Goal: Find contact information: Find contact information

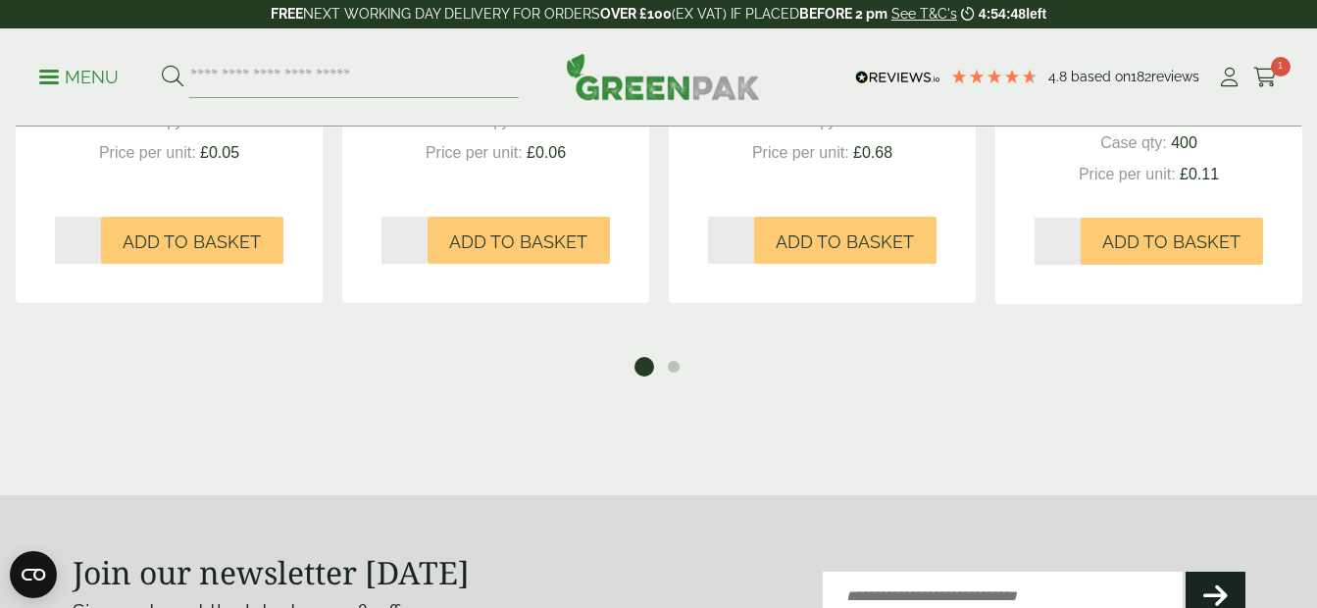
scroll to position [2451, 0]
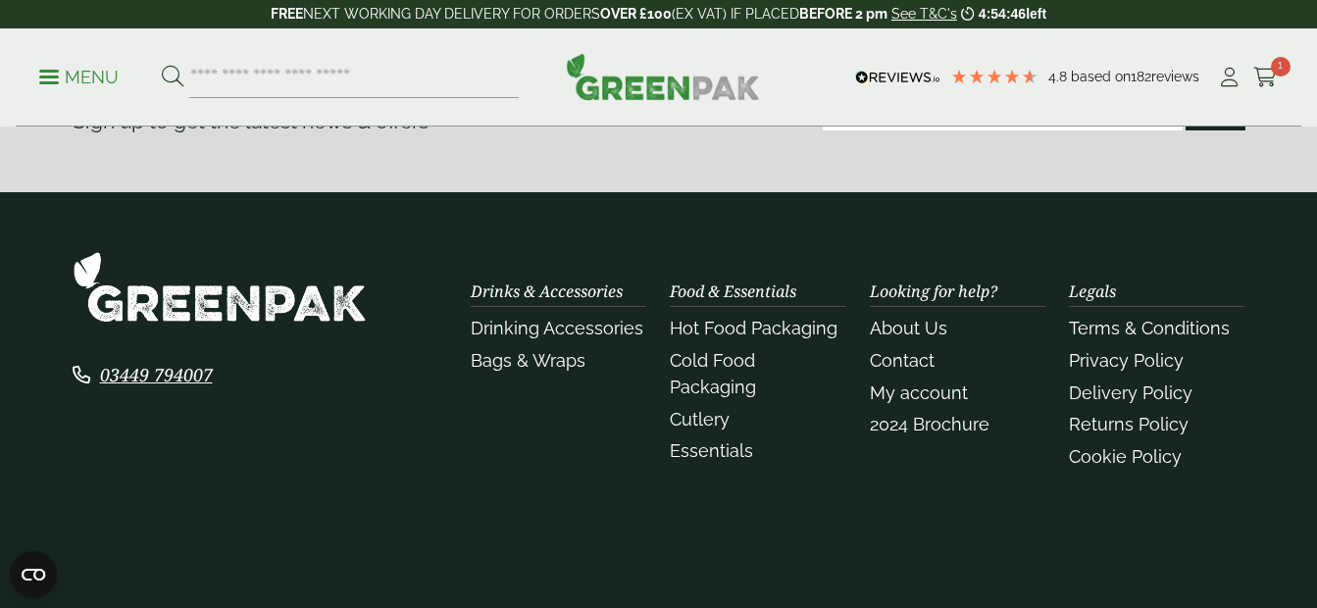
click at [157, 374] on link "03449 794007" at bounding box center [164, 375] width 129 height 24
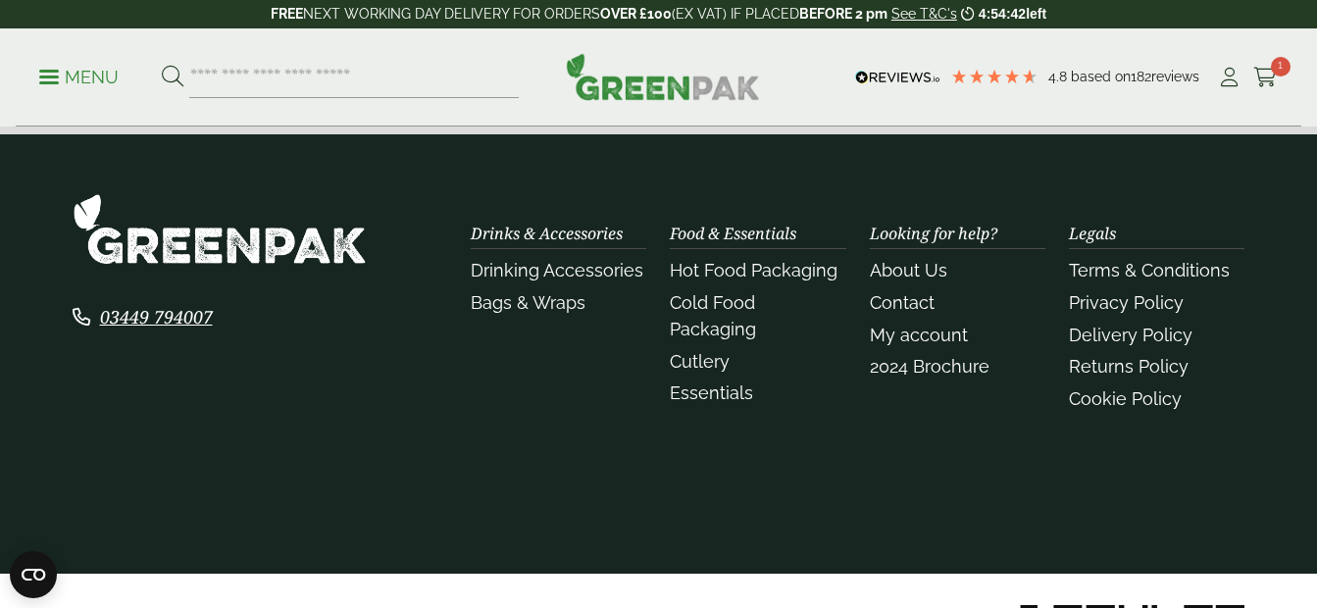
scroll to position [2561, 0]
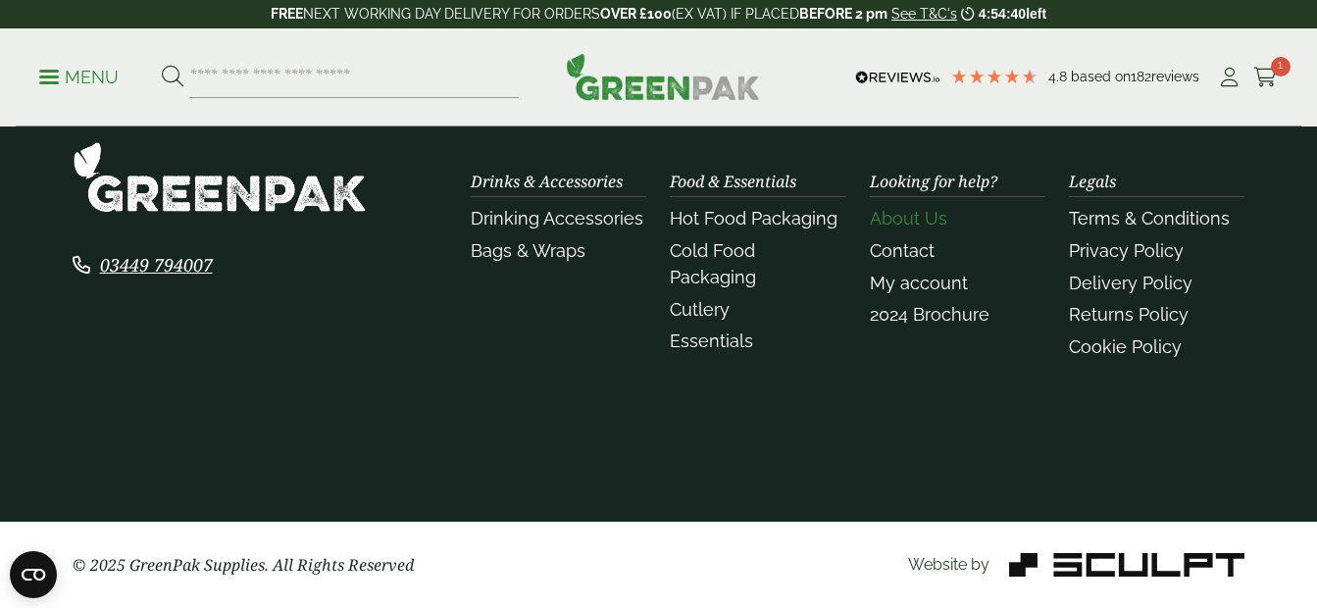
click at [929, 222] on link "About Us" at bounding box center [908, 218] width 77 height 21
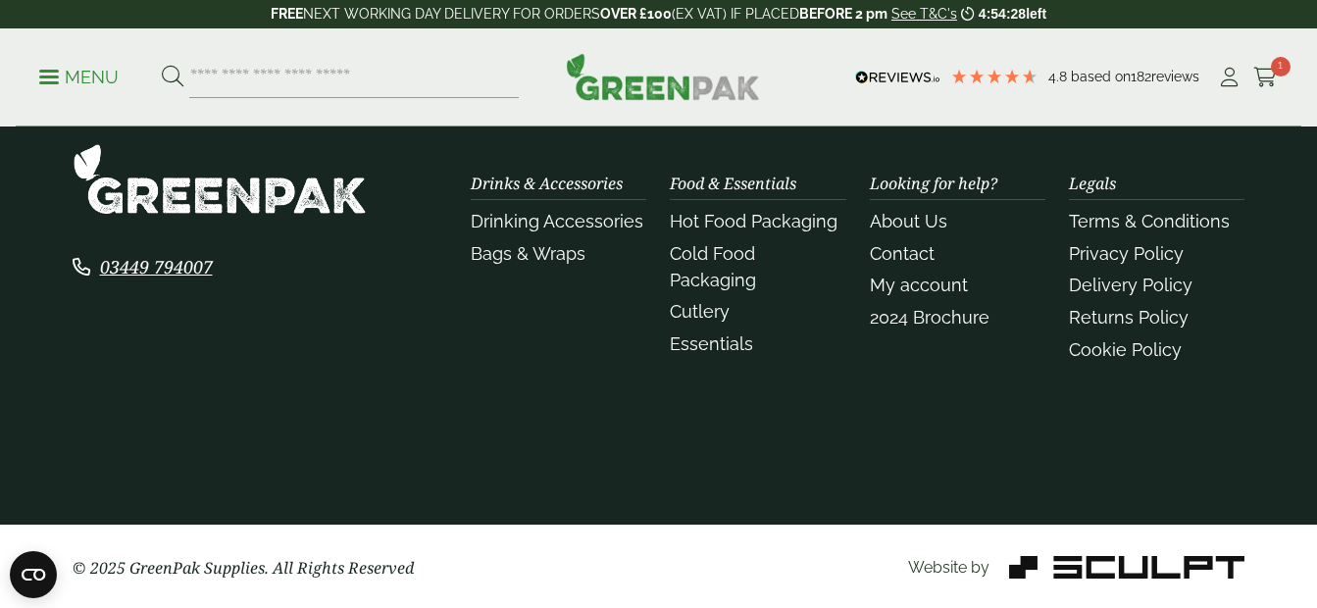
scroll to position [848, 0]
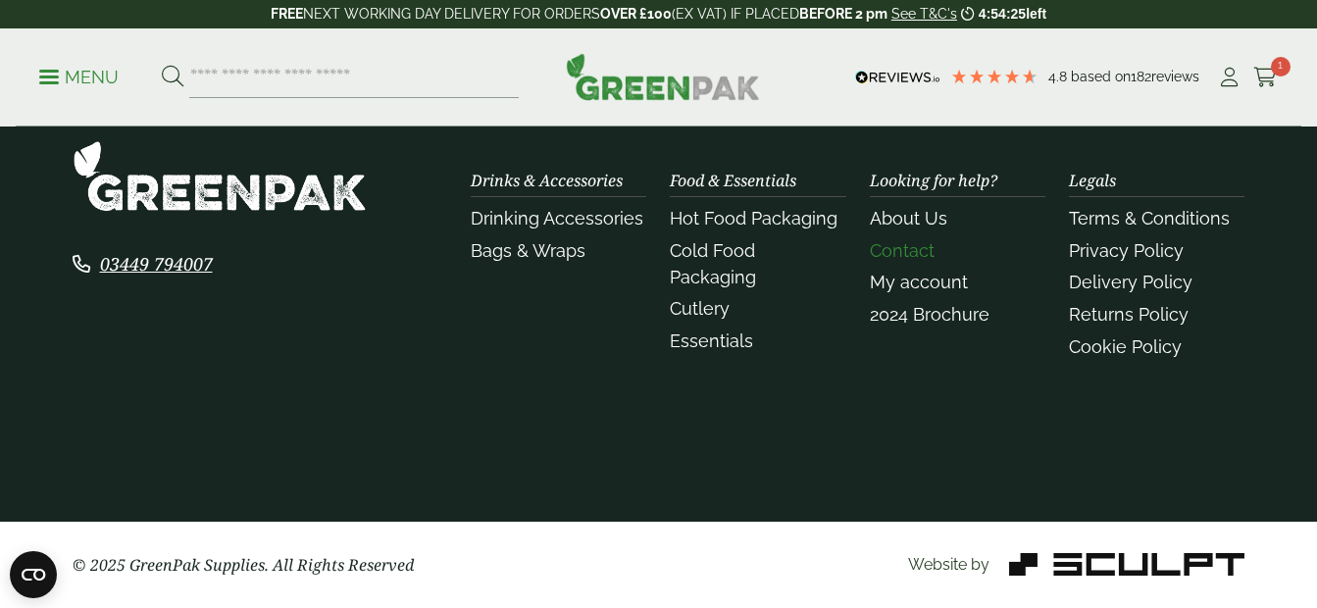
click at [903, 250] on link "Contact" at bounding box center [902, 250] width 65 height 21
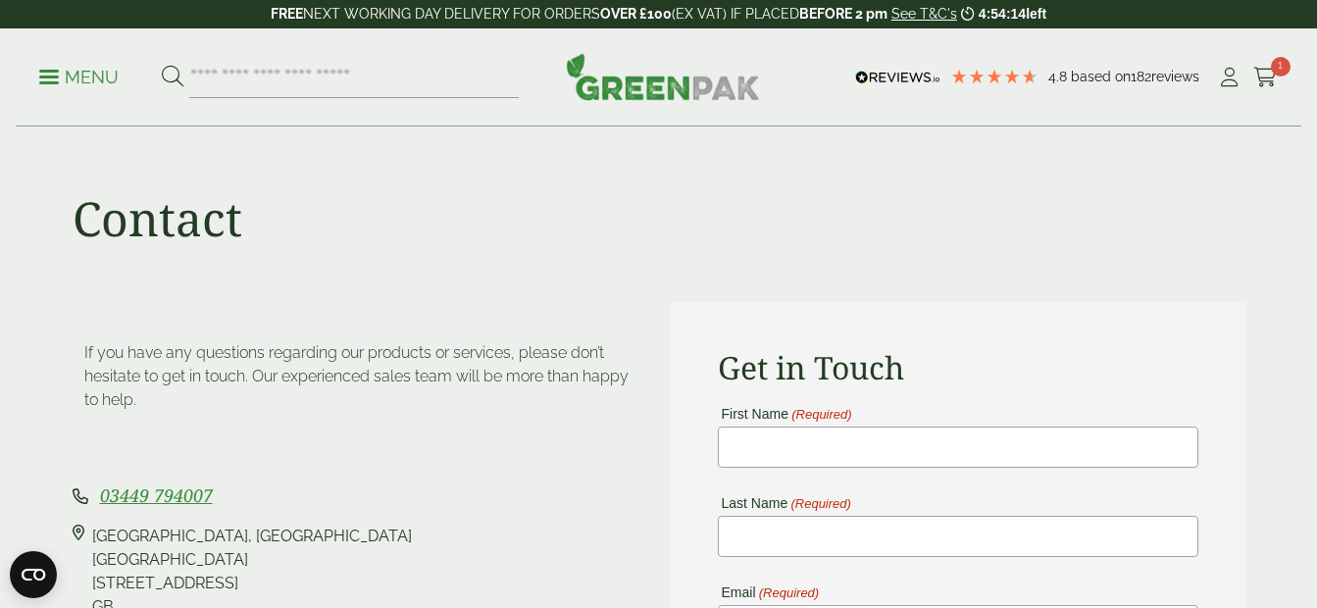
click at [138, 495] on link "03449 794007" at bounding box center [164, 495] width 129 height 24
